Goal: Transaction & Acquisition: Download file/media

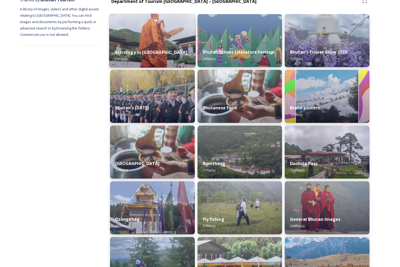
scroll to position [223, 0]
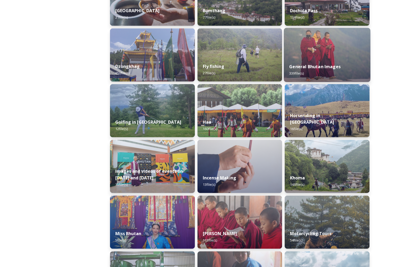
click at [310, 61] on div "General Bhutan Images 339 file(s)" at bounding box center [327, 70] width 86 height 24
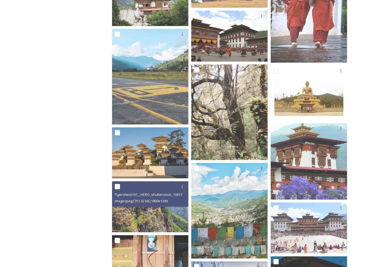
scroll to position [384, 0]
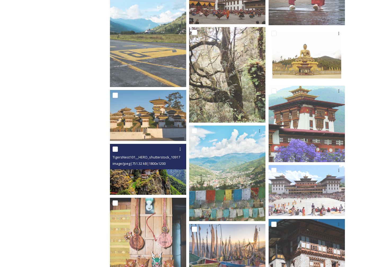
click at [164, 178] on img at bounding box center [148, 169] width 76 height 51
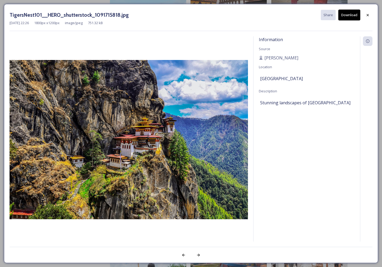
click at [351, 14] on button "Download" at bounding box center [349, 15] width 22 height 11
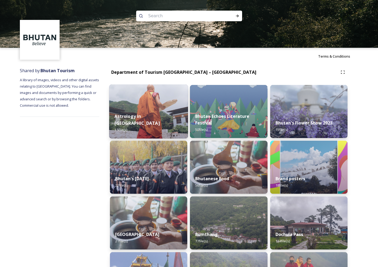
click at [153, 106] on img at bounding box center [148, 111] width 79 height 54
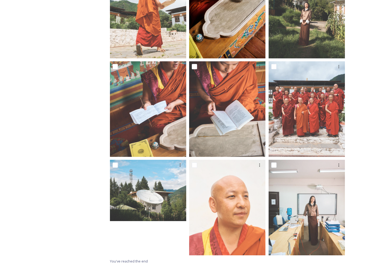
scroll to position [124, 0]
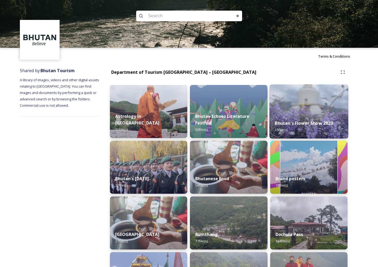
click at [306, 115] on div "Bhutan's Flower Show 2023 15 file(s)" at bounding box center [308, 126] width 79 height 24
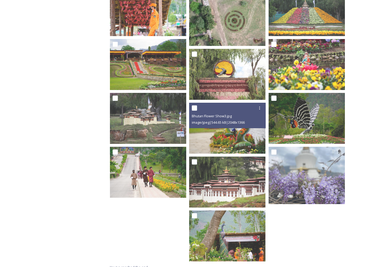
scroll to position [175, 0]
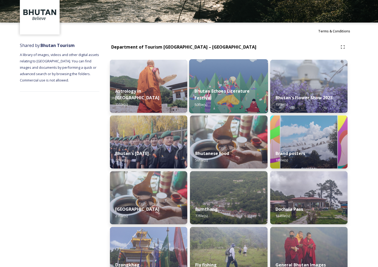
scroll to position [25, 0]
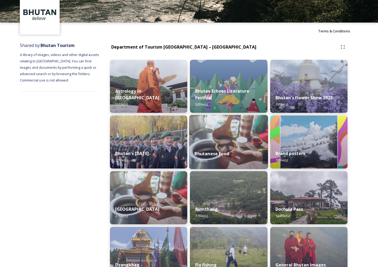
click at [202, 130] on img at bounding box center [228, 142] width 79 height 54
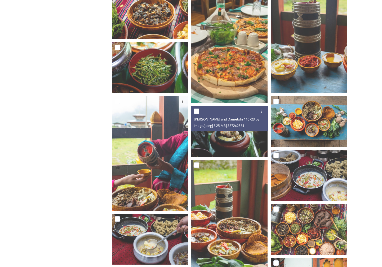
scroll to position [338, 0]
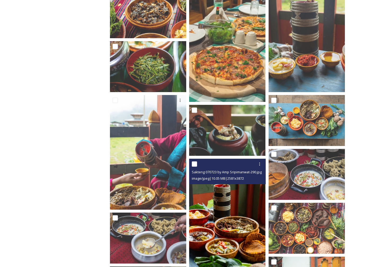
click at [235, 200] on img at bounding box center [227, 215] width 76 height 114
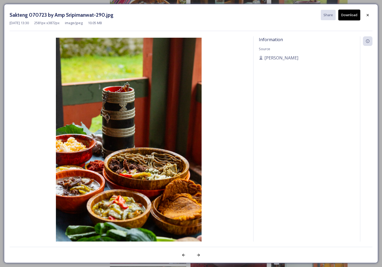
click at [347, 16] on button "Download" at bounding box center [349, 15] width 22 height 11
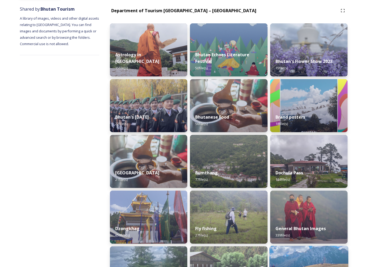
scroll to position [62, 0]
click at [293, 232] on div "General Bhutan Images 339 file(s)" at bounding box center [308, 231] width 79 height 24
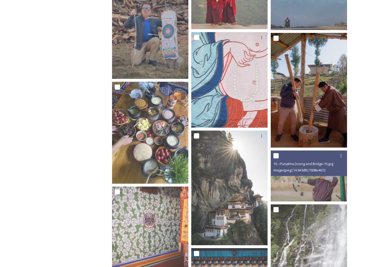
scroll to position [8862, 0]
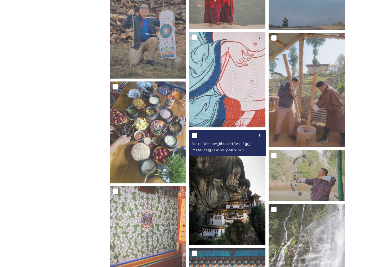
click at [231, 190] on img at bounding box center [227, 187] width 76 height 114
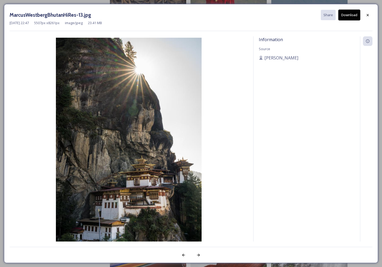
click at [351, 14] on button "Download" at bounding box center [349, 15] width 22 height 11
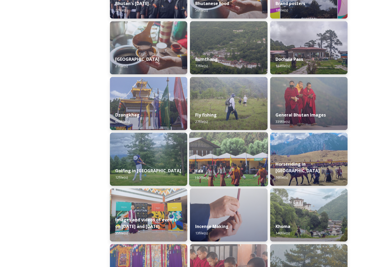
scroll to position [175, 0]
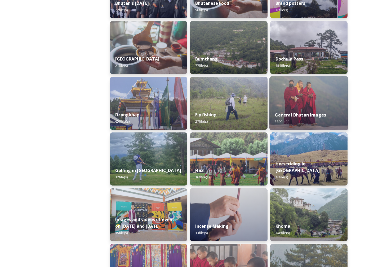
click at [298, 111] on div "General Bhutan Images 339 file(s)" at bounding box center [308, 118] width 79 height 24
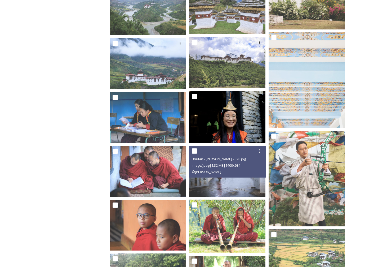
scroll to position [3686, 0]
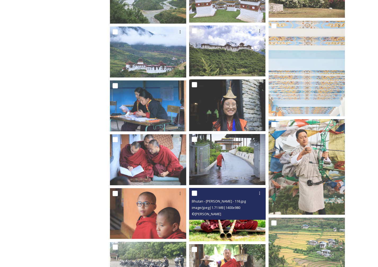
click at [241, 227] on img at bounding box center [227, 215] width 76 height 54
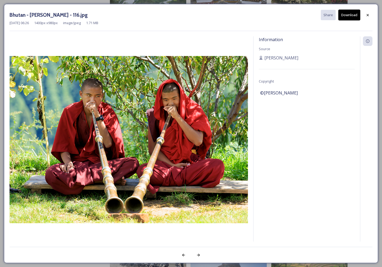
click at [346, 14] on button "Download" at bounding box center [349, 15] width 22 height 11
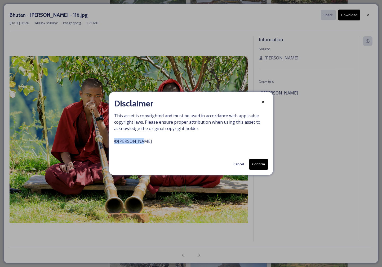
drag, startPoint x: 141, startPoint y: 141, endPoint x: 115, endPoint y: 140, distance: 26.5
click at [114, 141] on span "This asset is copyrighted and must be used in accordance with applicable copyri…" at bounding box center [191, 131] width 154 height 38
copy span "© [PERSON_NAME]"
click at [262, 164] on button "Confirm" at bounding box center [258, 163] width 19 height 11
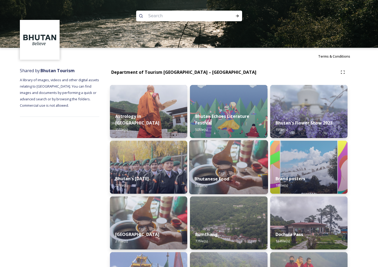
scroll to position [104, 0]
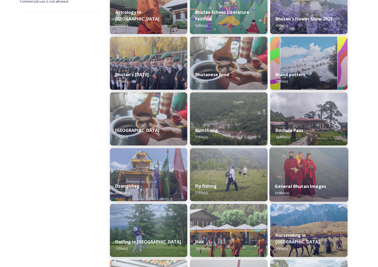
click at [311, 171] on img at bounding box center [308, 174] width 79 height 54
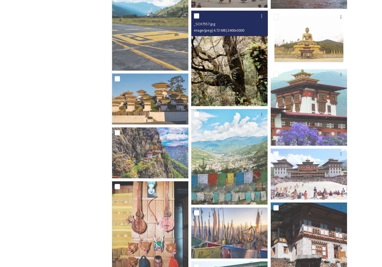
scroll to position [406, 0]
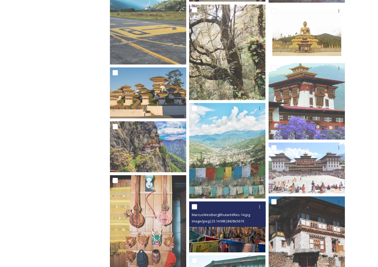
click at [231, 232] on img at bounding box center [227, 226] width 76 height 51
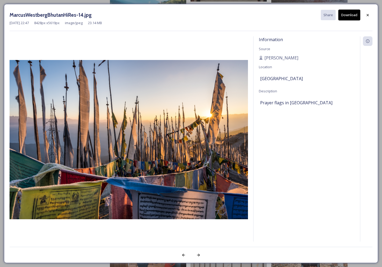
click at [347, 14] on button "Download" at bounding box center [349, 15] width 22 height 11
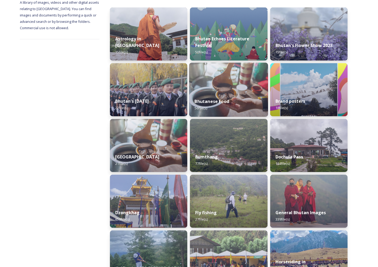
scroll to position [177, 0]
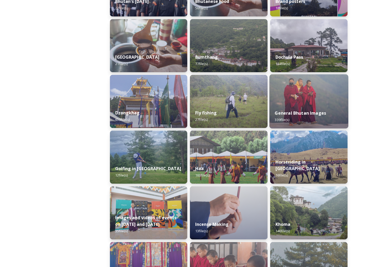
click at [302, 104] on img at bounding box center [308, 101] width 79 height 54
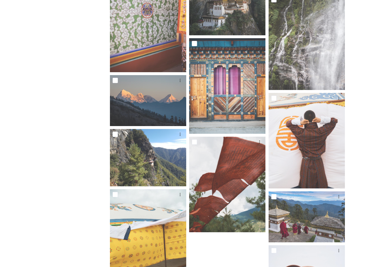
scroll to position [8868, 0]
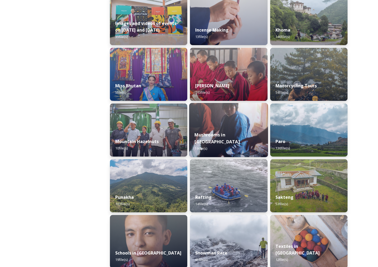
scroll to position [375, 0]
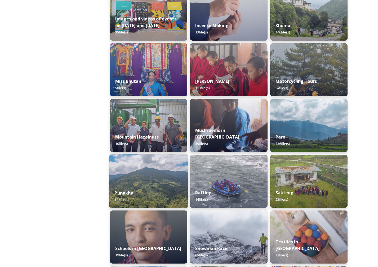
click at [152, 180] on img at bounding box center [148, 181] width 79 height 54
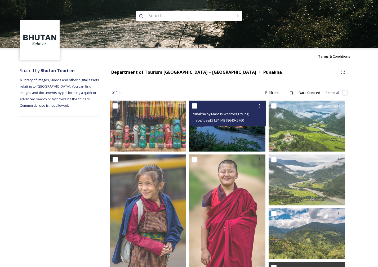
click at [228, 132] on img at bounding box center [227, 125] width 76 height 51
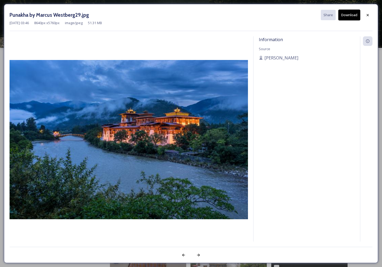
click at [354, 13] on button "Download" at bounding box center [349, 15] width 22 height 11
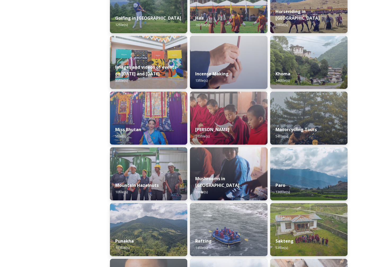
scroll to position [445, 0]
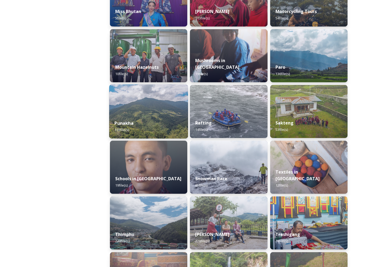
click at [148, 114] on img at bounding box center [148, 111] width 79 height 54
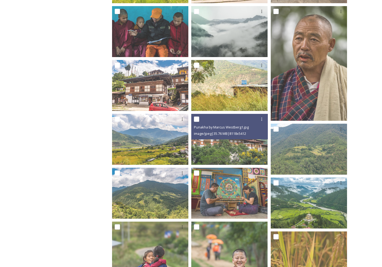
scroll to position [374, 0]
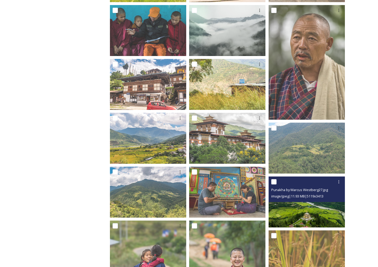
click at [305, 207] on img at bounding box center [307, 201] width 76 height 51
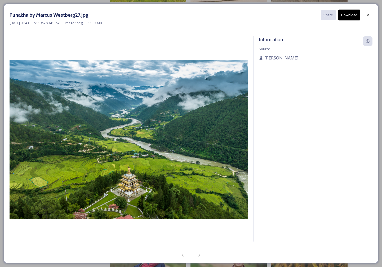
click at [352, 14] on button "Download" at bounding box center [349, 15] width 22 height 11
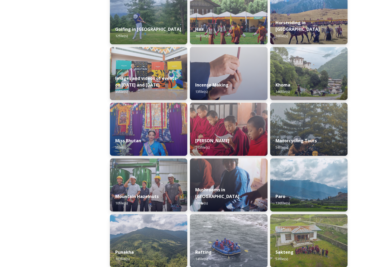
scroll to position [355, 0]
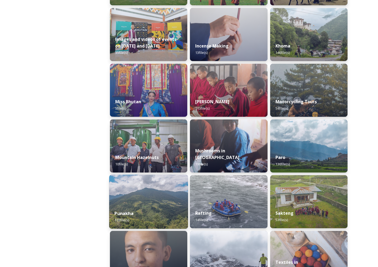
click at [165, 207] on div "Punakha 103 file(s)" at bounding box center [148, 216] width 79 height 24
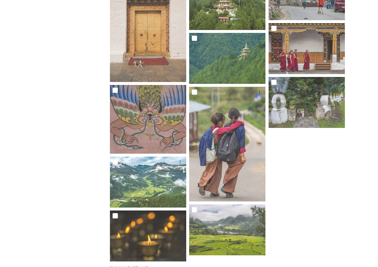
scroll to position [2122, 0]
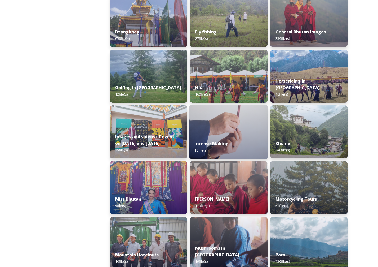
scroll to position [358, 0]
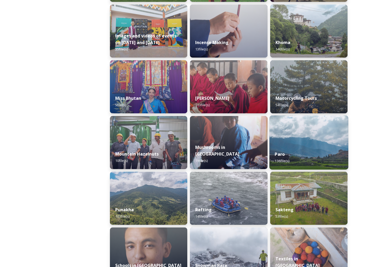
click at [306, 148] on div "Paro 136 file(s)" at bounding box center [308, 157] width 79 height 24
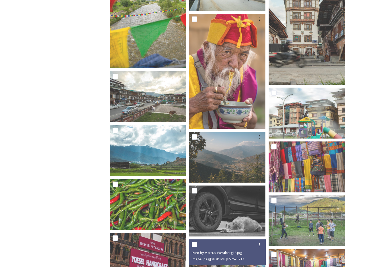
scroll to position [2614, 0]
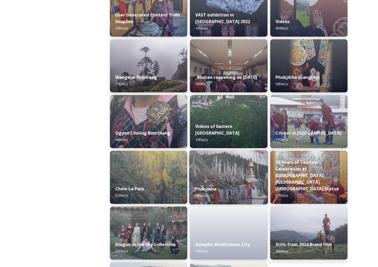
scroll to position [742, 0]
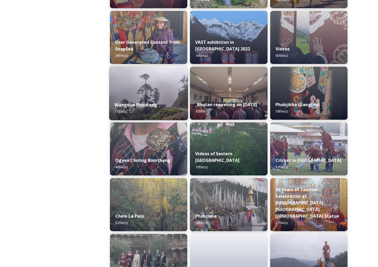
click at [169, 99] on div "Wangdue Phodrang 77 file(s)" at bounding box center [148, 108] width 79 height 24
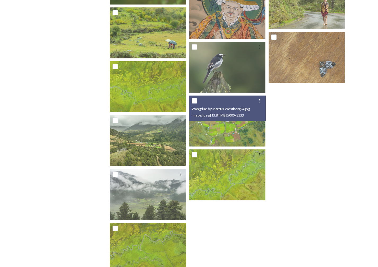
scroll to position [1432, 0]
